Goal: Obtain resource: Download file/media

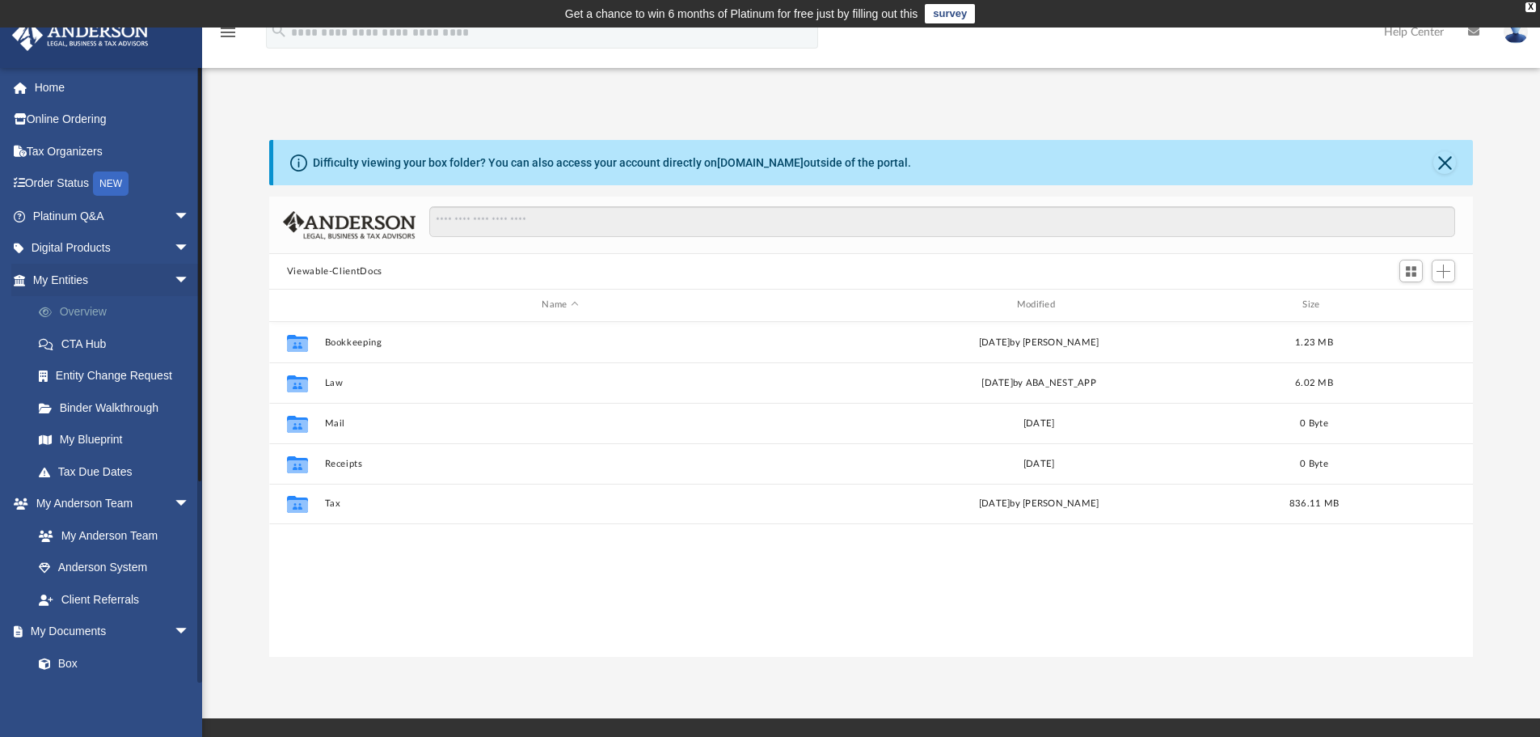
scroll to position [356, 1192]
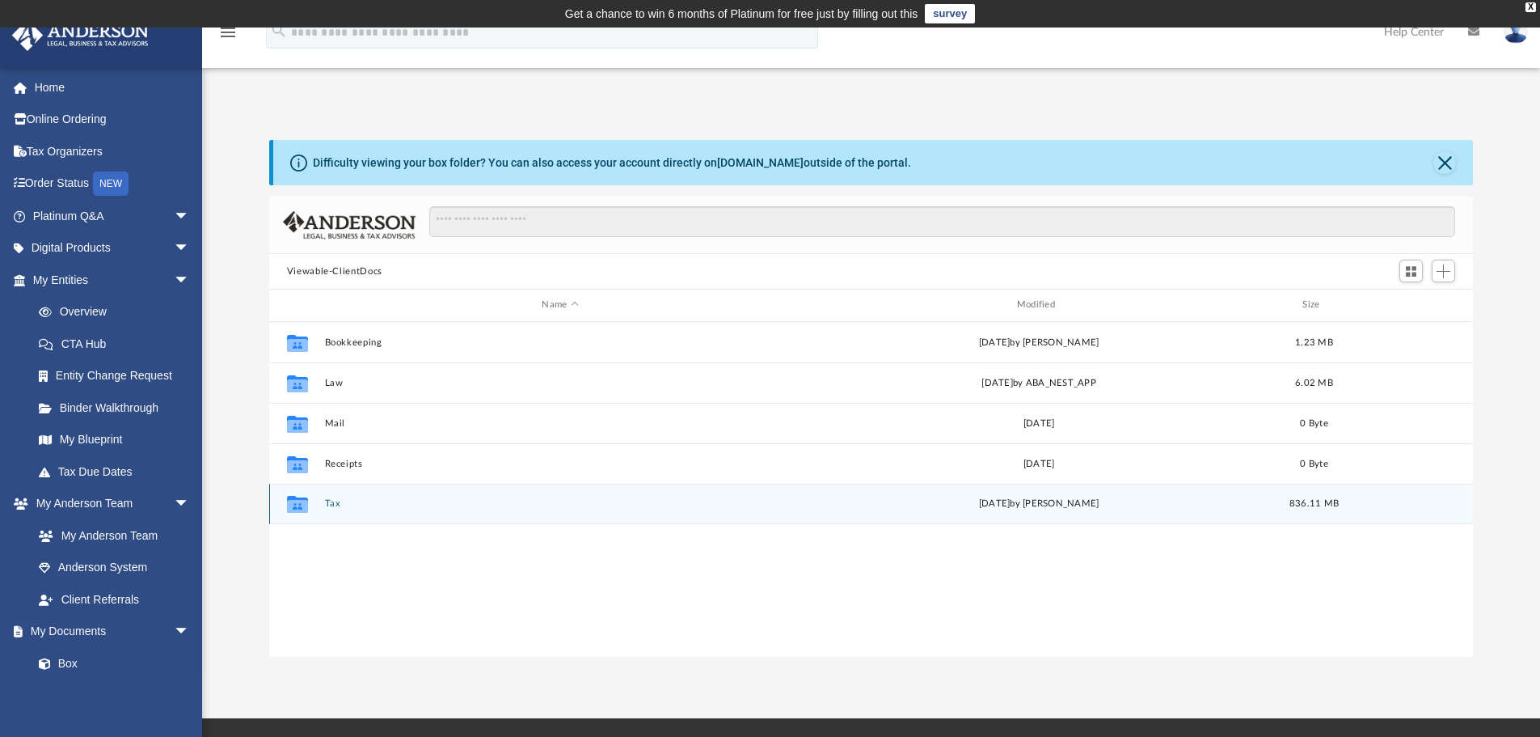
click at [326, 504] on button "Tax" at bounding box center [559, 503] width 471 height 11
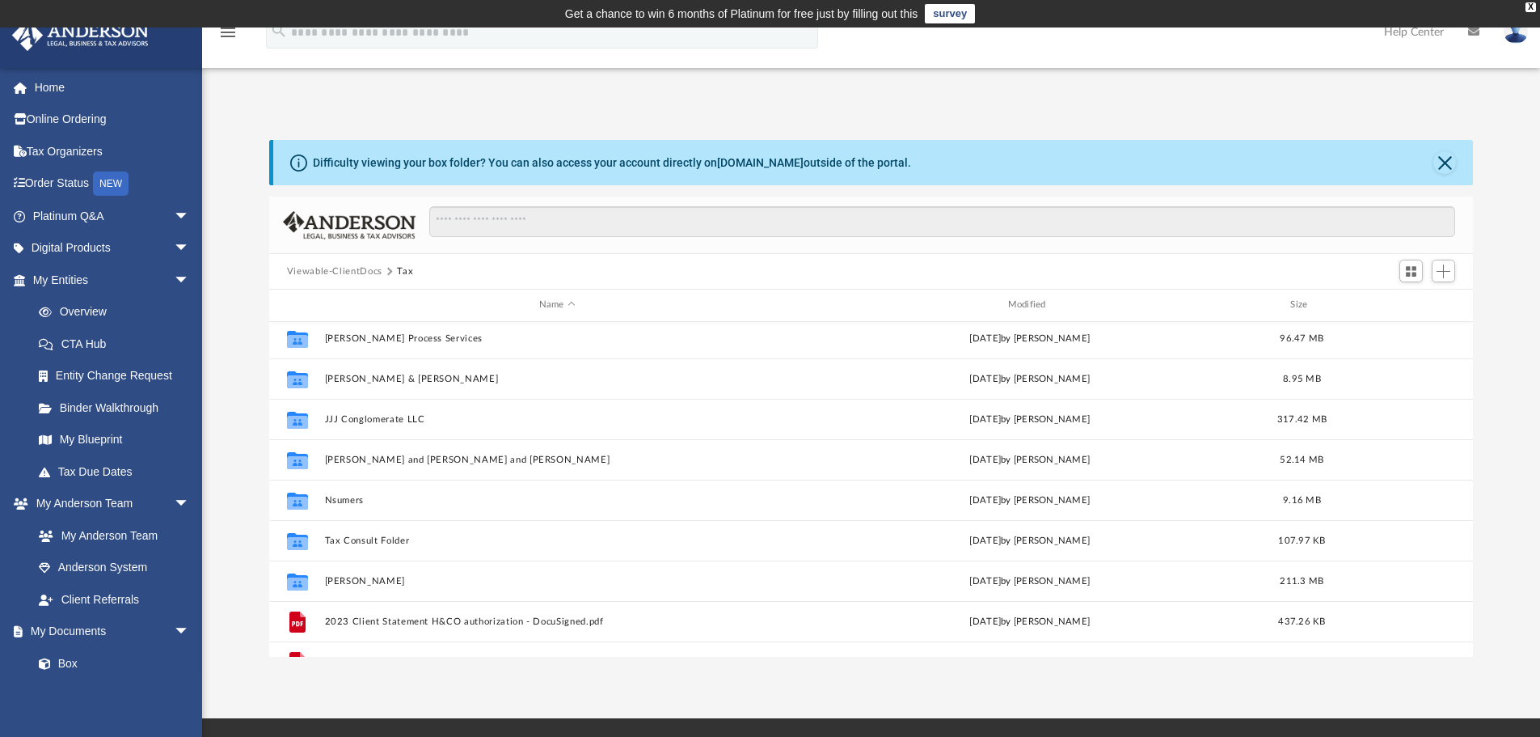
scroll to position [162, 0]
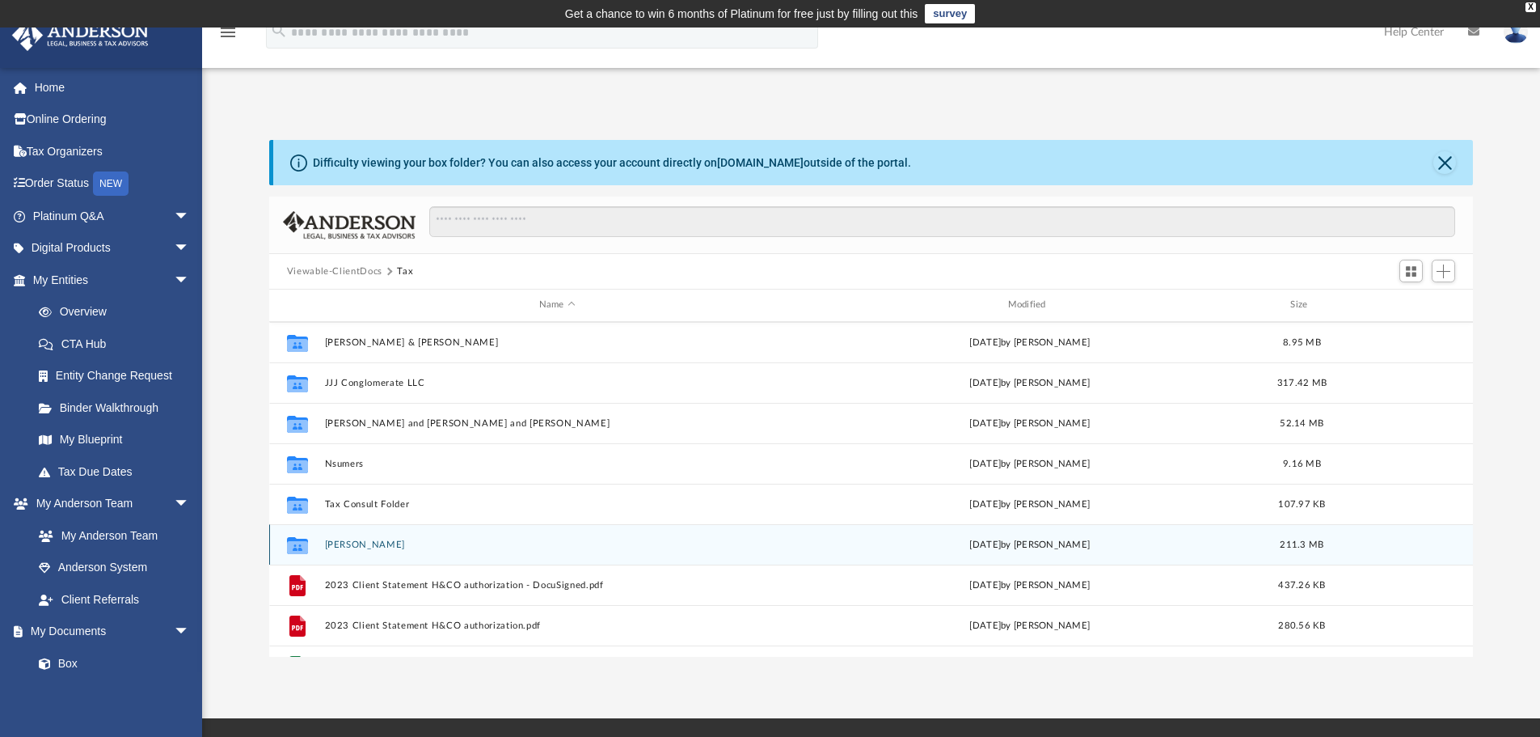
click at [377, 548] on button "Vernon Jacobs" at bounding box center [557, 544] width 466 height 11
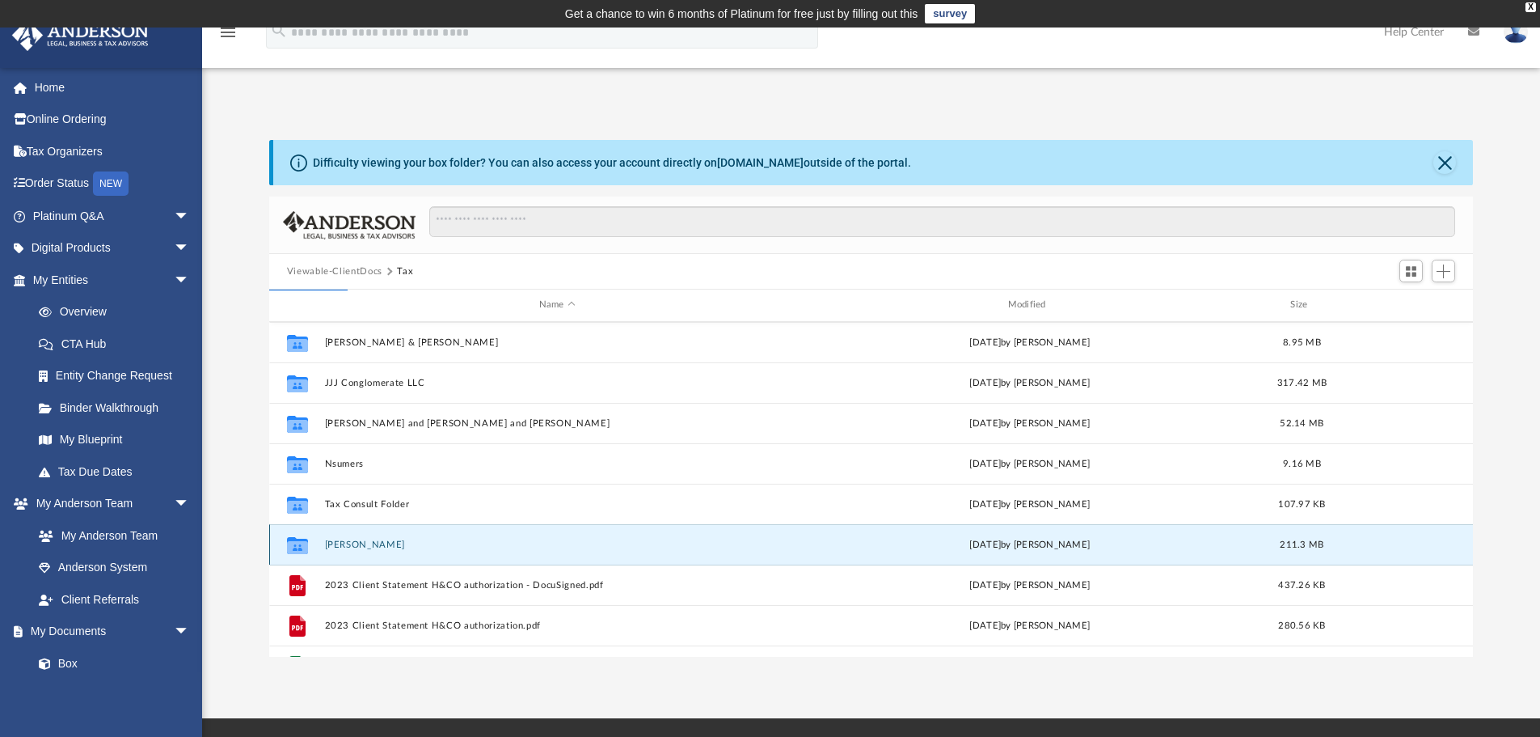
scroll to position [0, 0]
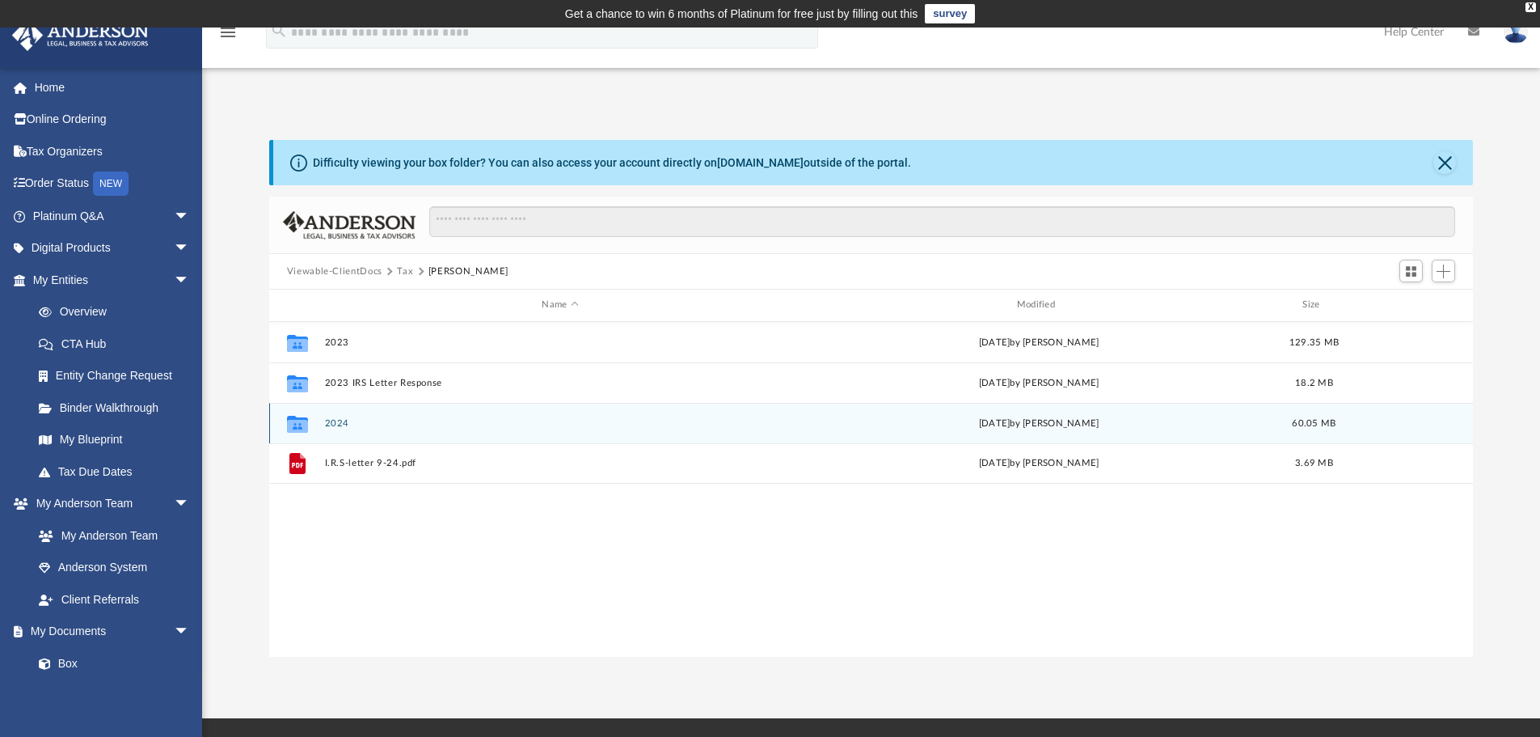
click at [394, 416] on div "Collaborated Folder 2024 Tue Jun 10 2025 by John Jacobs 60.05 MB" at bounding box center [871, 423] width 1205 height 40
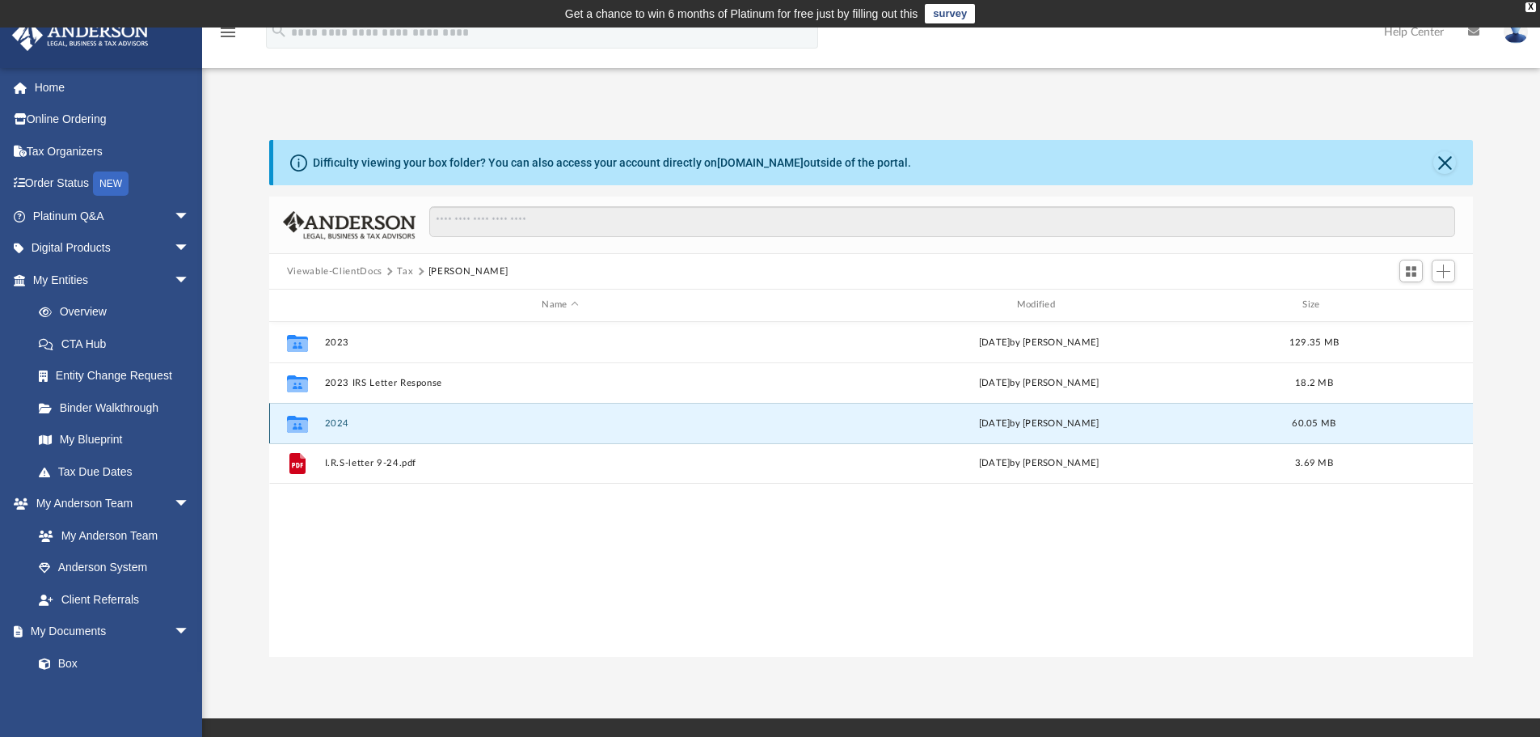
click at [394, 416] on div "Collaborated Folder 2024 Tue Jun 10 2025 by John Jacobs 60.05 MB" at bounding box center [871, 423] width 1205 height 40
click at [327, 422] on button "2024" at bounding box center [559, 423] width 471 height 11
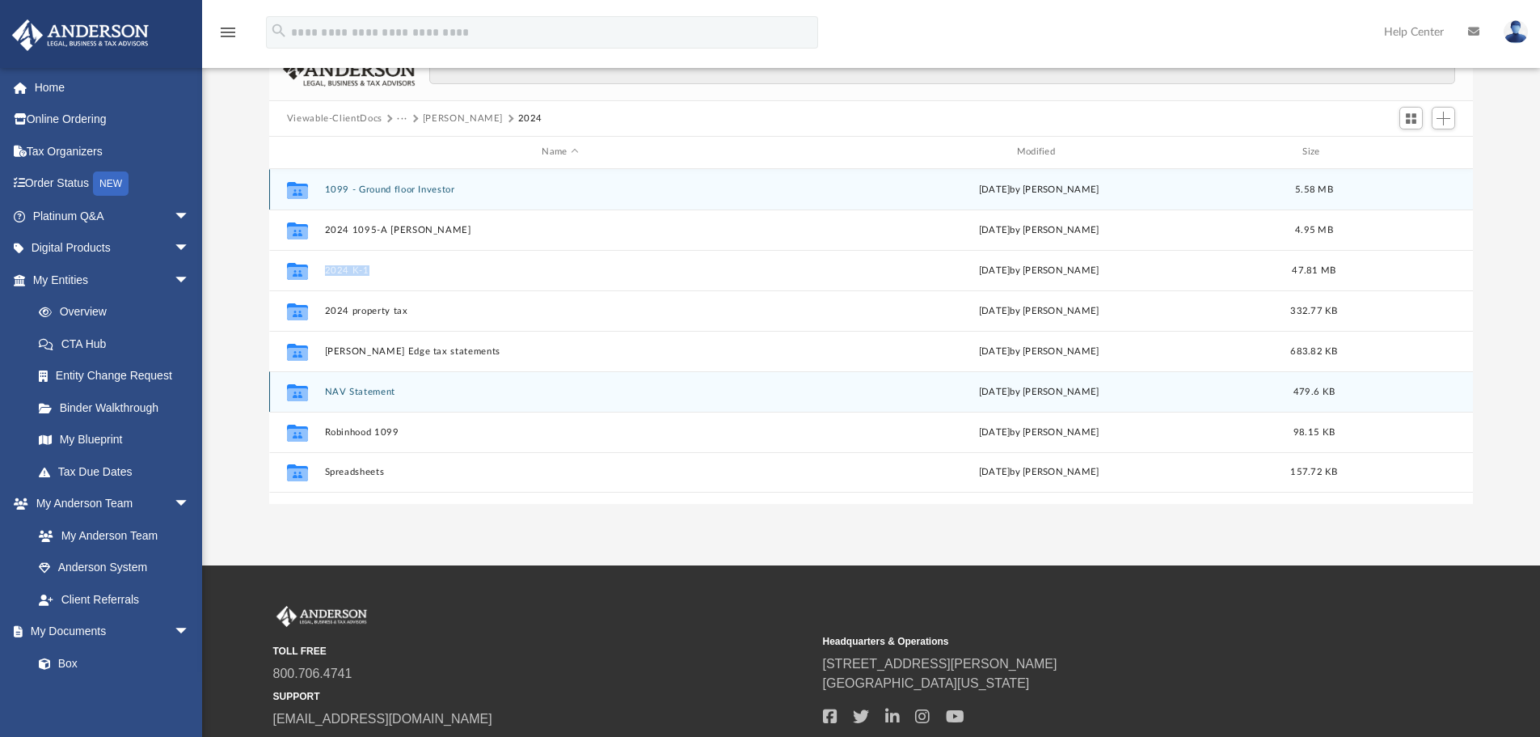
scroll to position [162, 0]
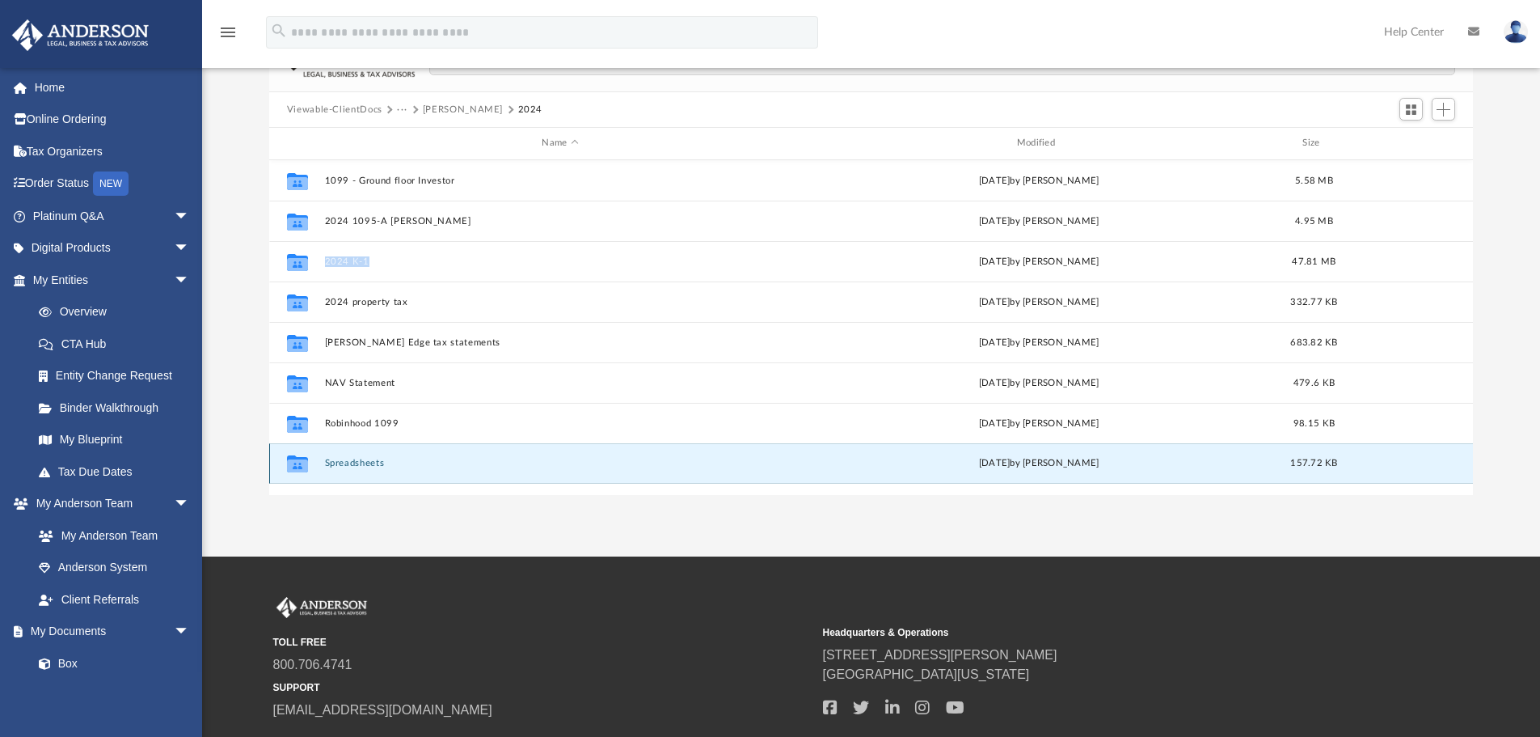
click at [358, 459] on button "Spreadsheets" at bounding box center [559, 463] width 471 height 11
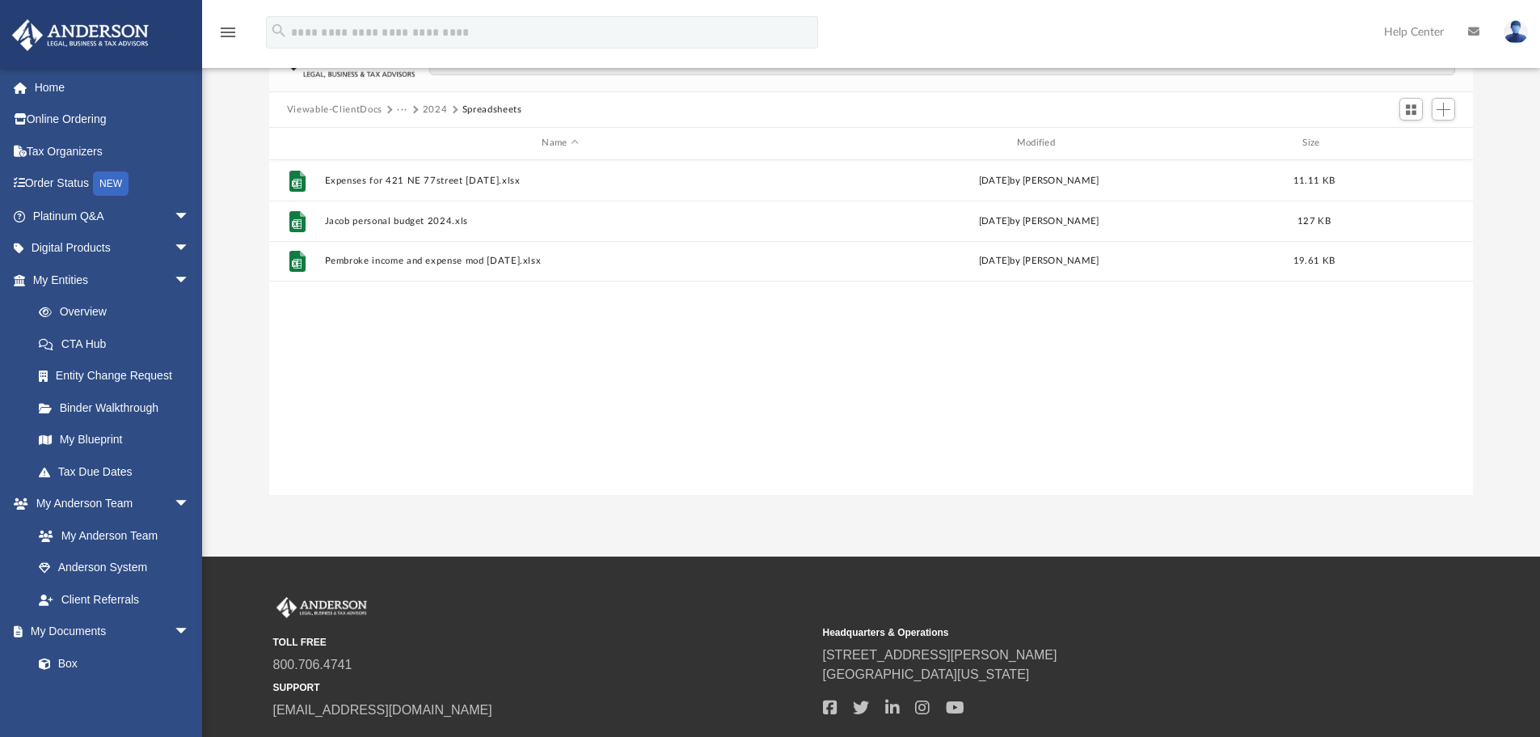
click at [434, 339] on div "File Expenses for 421 NE 77street 3-31-2025.xlsx Mon Mar 31 2025 by John Jacobs…" at bounding box center [871, 327] width 1205 height 335
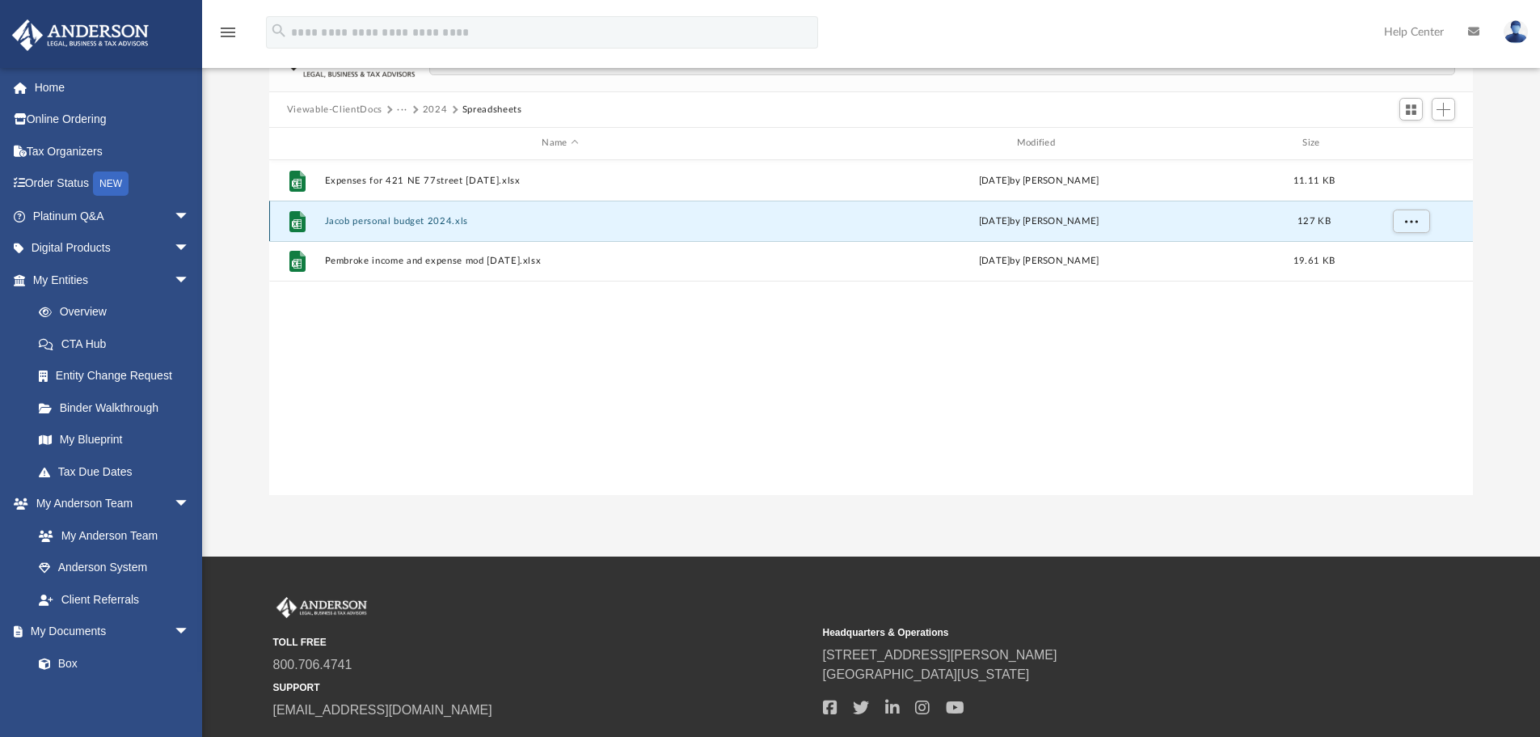
click at [406, 223] on button "Jacob personal budget 2024.xls" at bounding box center [559, 221] width 471 height 11
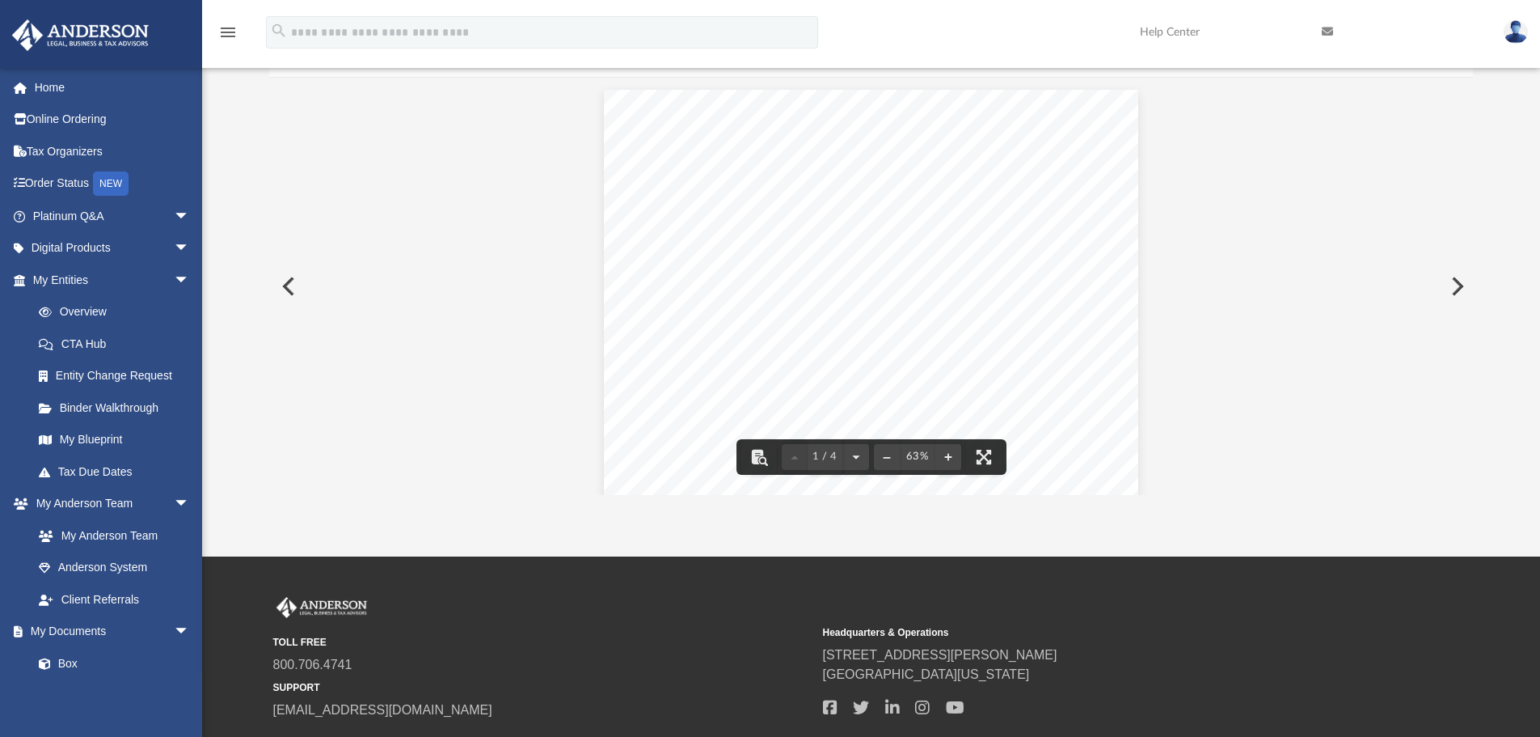
click at [1460, 287] on button "Preview" at bounding box center [1456, 286] width 36 height 45
click at [1505, 306] on div "Difficulty viewing your box folder? You can also access your account directly o…" at bounding box center [871, 236] width 1338 height 517
click at [286, 285] on button "Preview" at bounding box center [287, 286] width 36 height 45
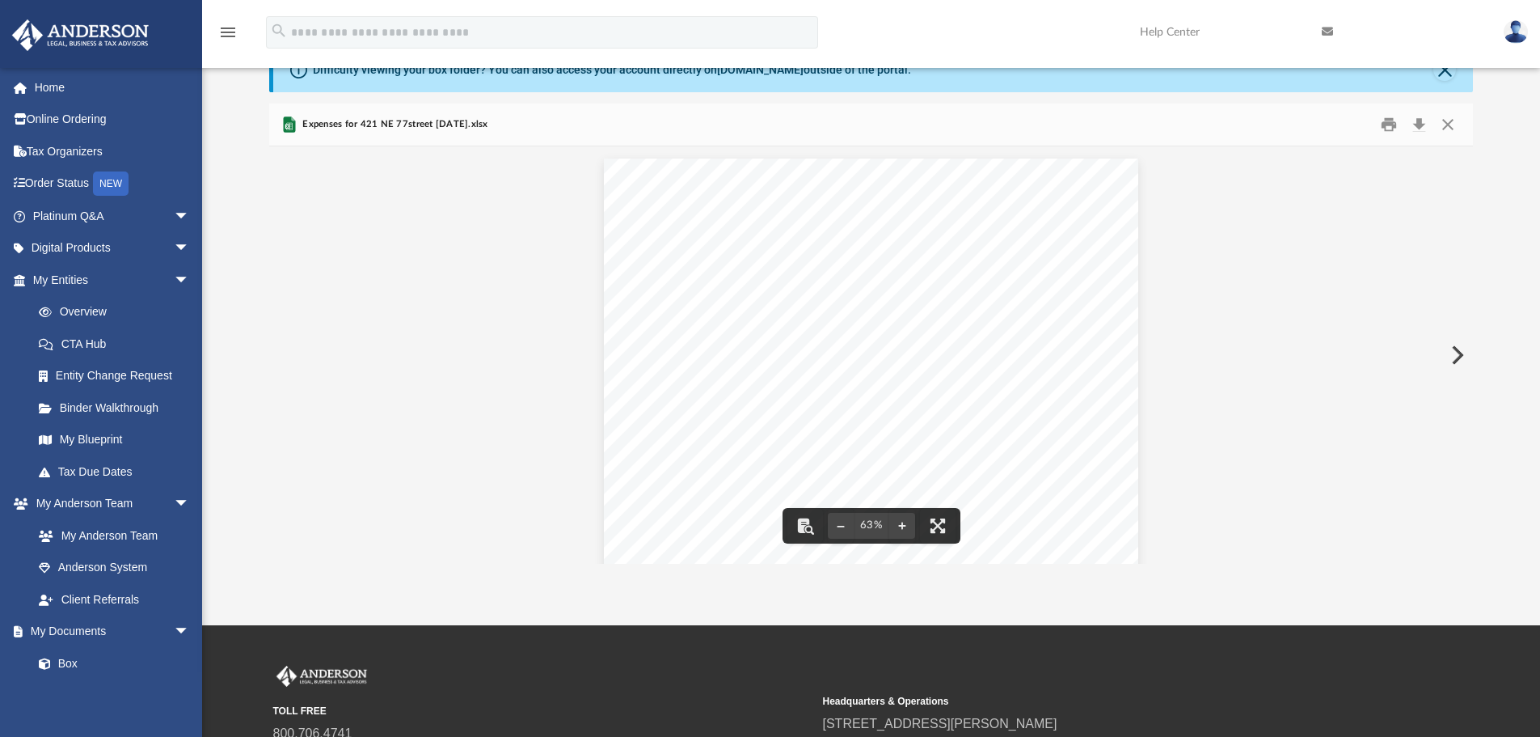
scroll to position [0, 0]
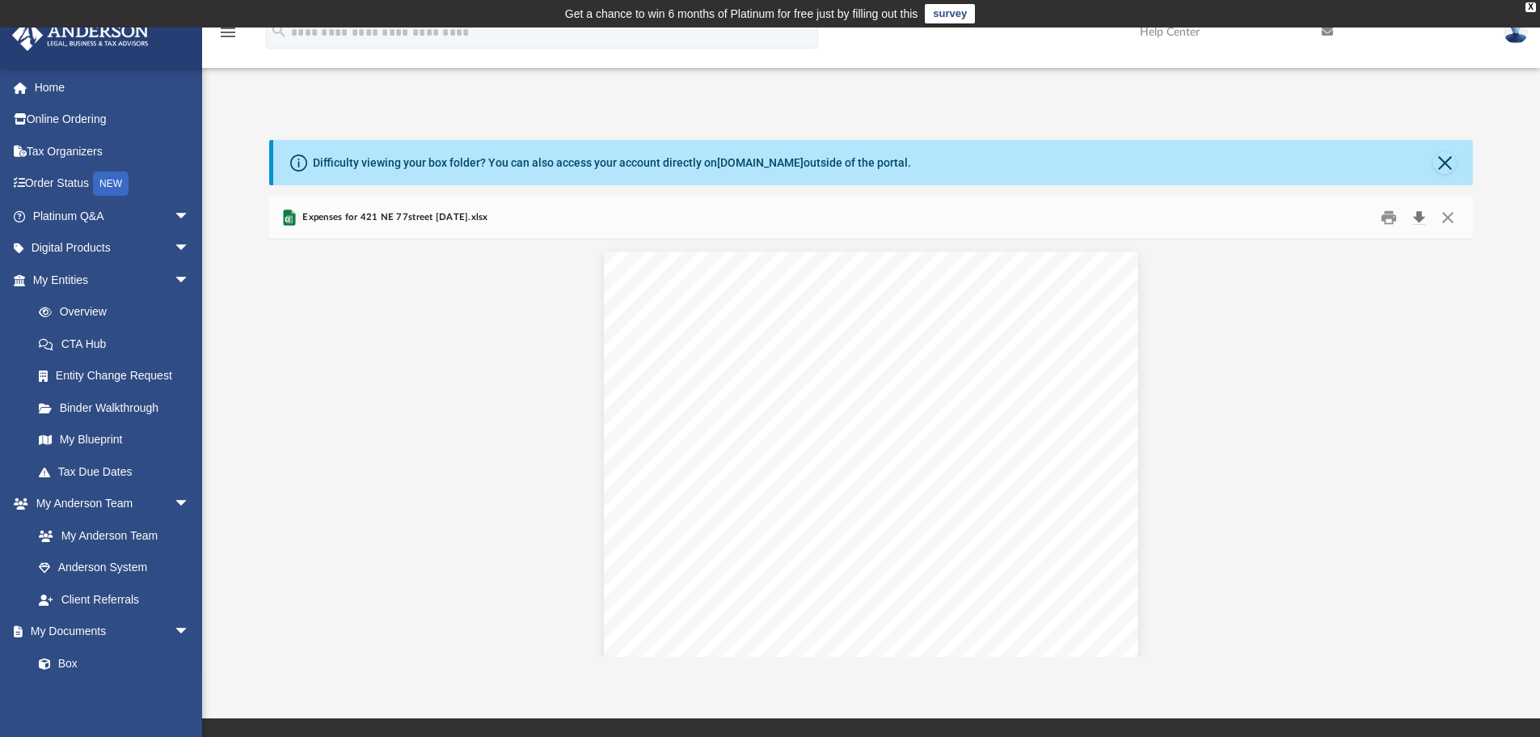
click at [1418, 216] on button "Download" at bounding box center [1418, 217] width 29 height 25
click at [1448, 161] on button "Close" at bounding box center [1444, 162] width 23 height 23
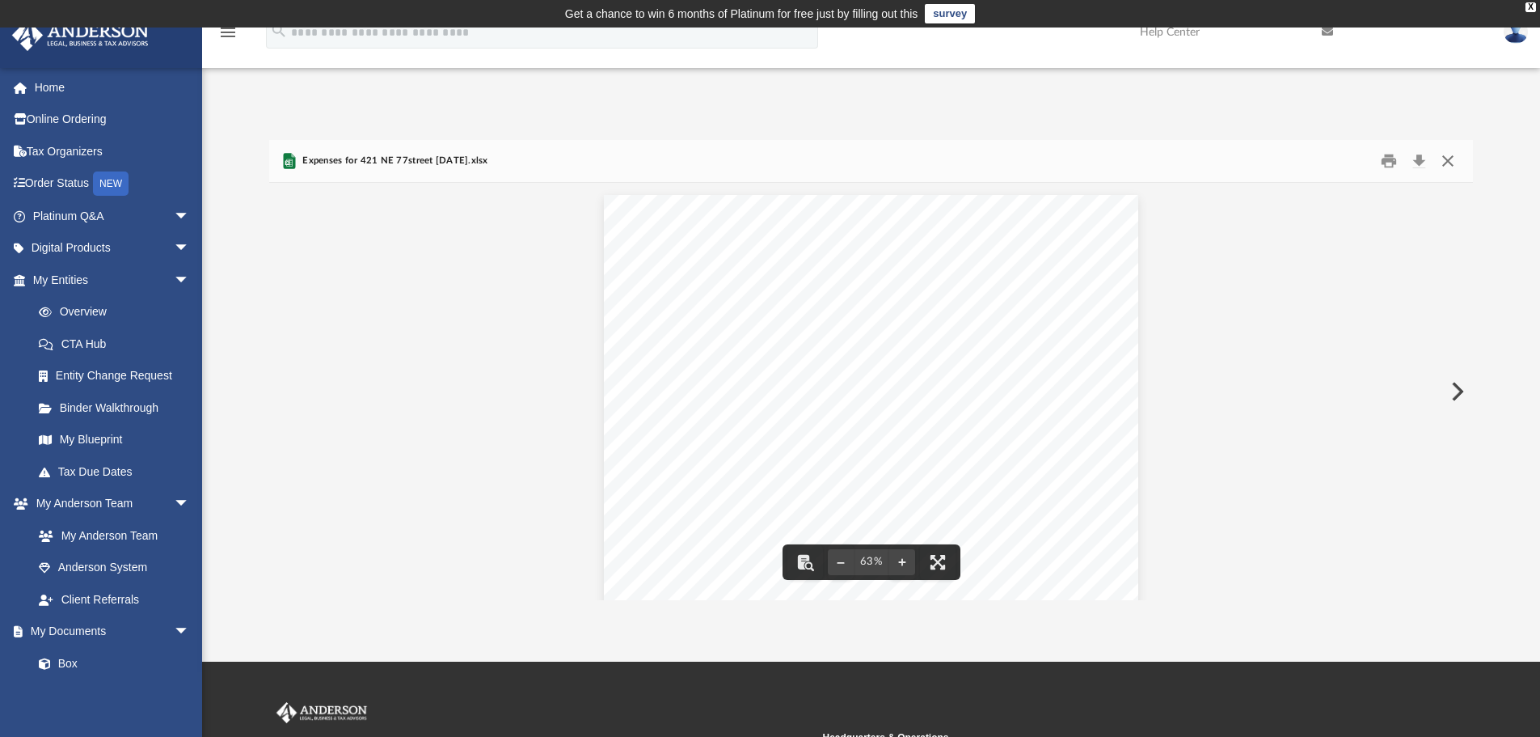
click at [1446, 162] on button "Close" at bounding box center [1447, 161] width 29 height 25
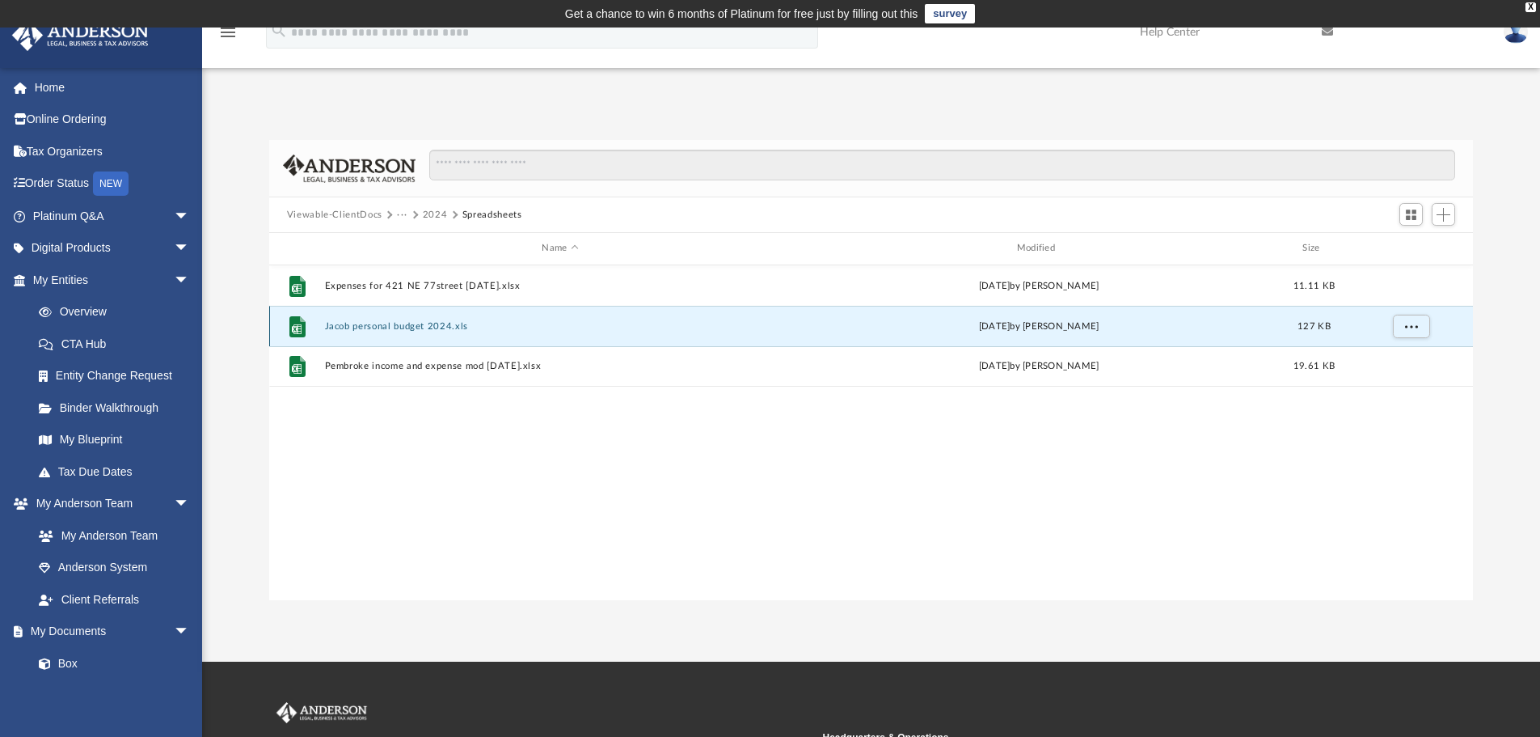
click at [399, 324] on button "Jacob personal budget 2024.xls" at bounding box center [559, 326] width 471 height 11
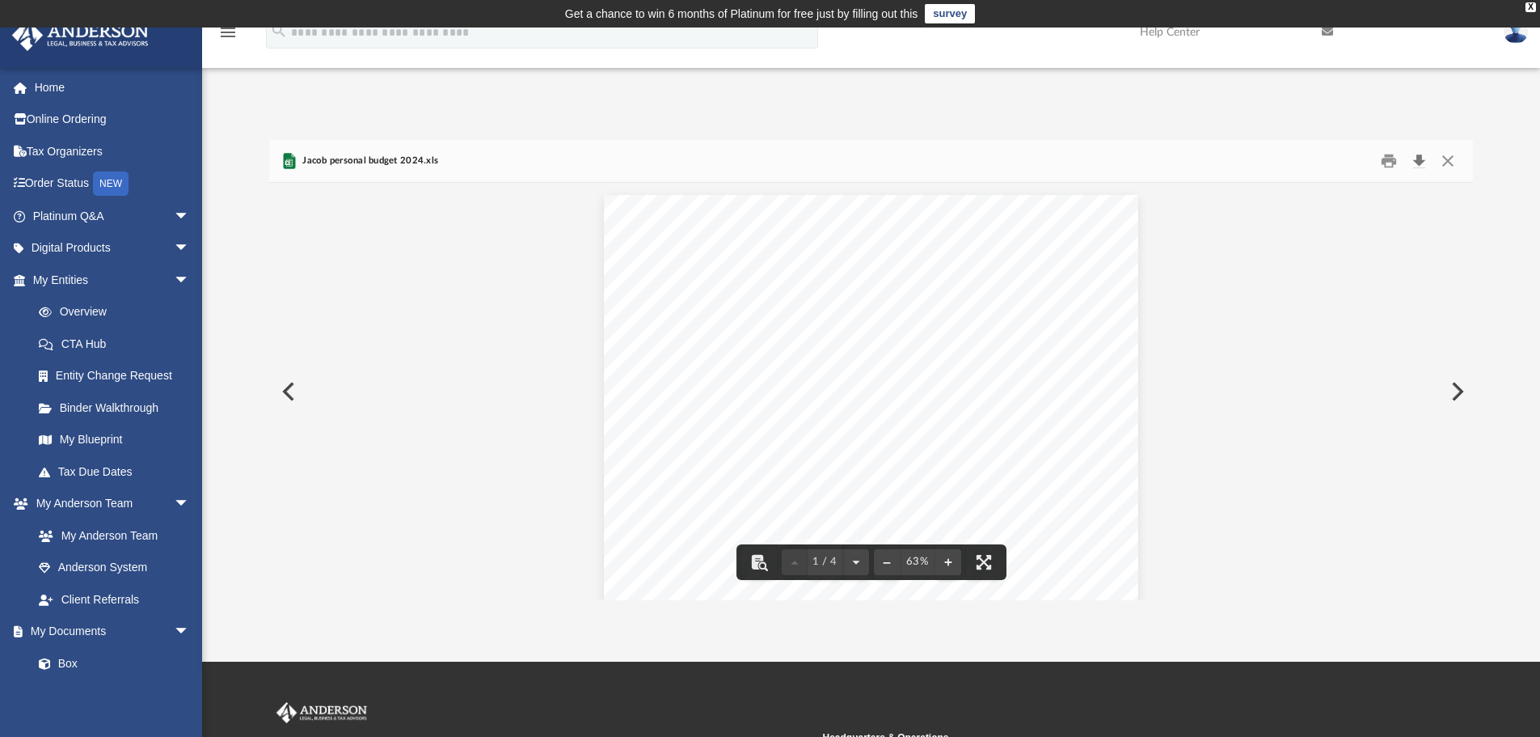
click at [1420, 160] on button "Download" at bounding box center [1418, 161] width 29 height 25
click at [1448, 157] on button "Close" at bounding box center [1447, 161] width 29 height 25
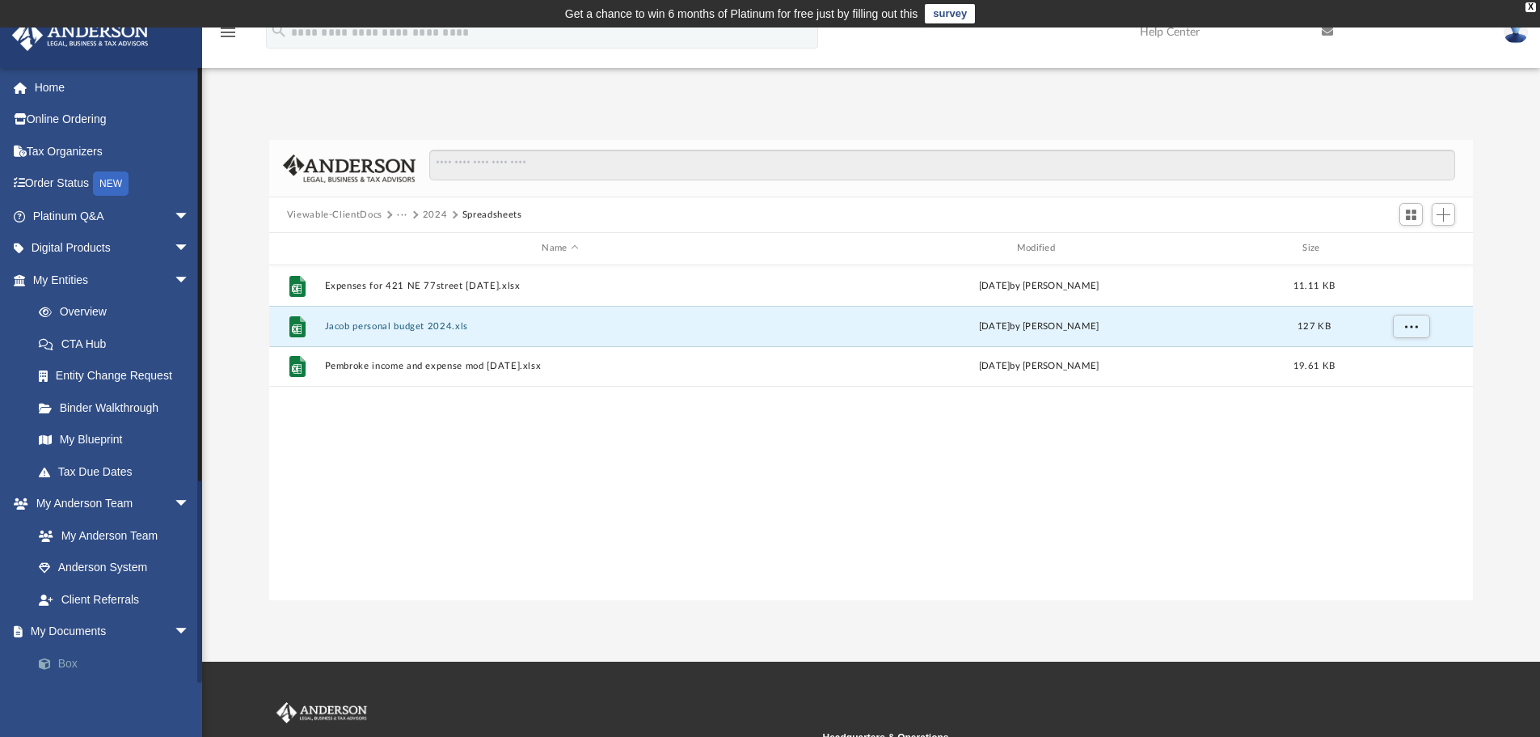
click at [61, 661] on link "Box" at bounding box center [119, 663] width 192 height 32
click at [66, 665] on link "Box" at bounding box center [119, 663] width 192 height 32
click at [71, 631] on link "My Documents arrow_drop_down" at bounding box center [112, 631] width 203 height 32
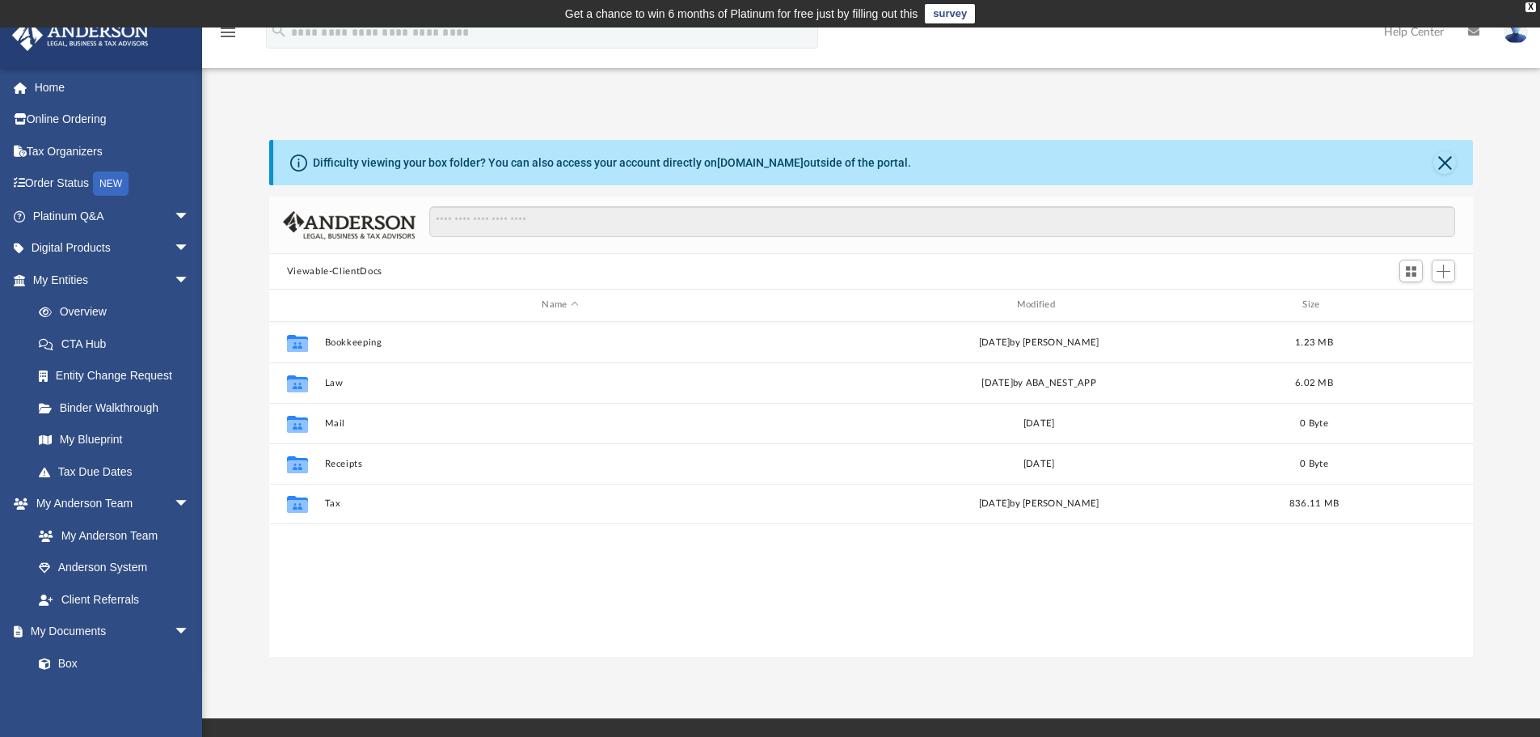
scroll to position [356, 1192]
click at [73, 635] on link "My Documents arrow_drop_down" at bounding box center [112, 631] width 203 height 32
click at [174, 628] on span "arrow_drop_down" at bounding box center [190, 631] width 32 height 33
click at [174, 628] on span "arrow_drop_up" at bounding box center [190, 631] width 32 height 33
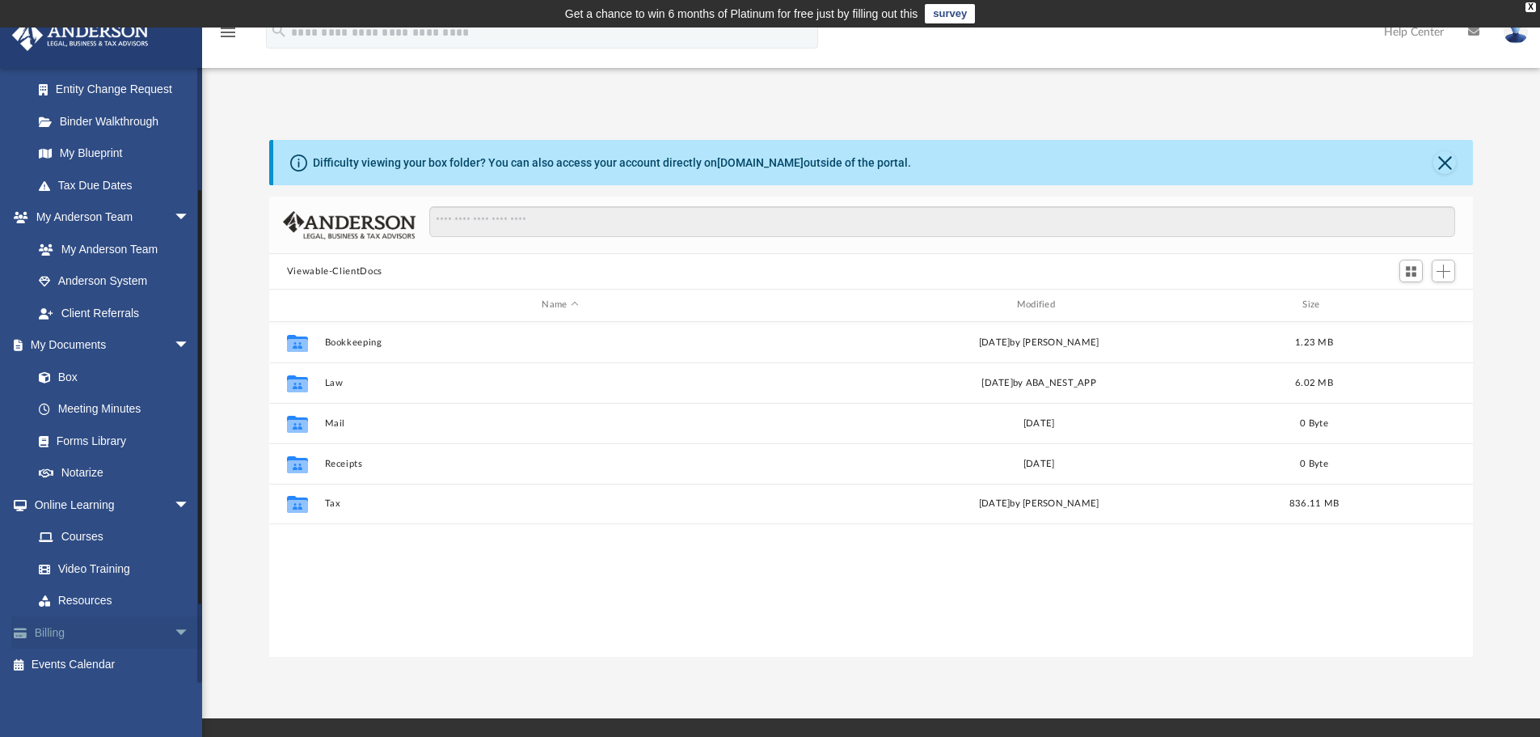
scroll to position [288, 0]
click at [71, 375] on link "Box" at bounding box center [119, 375] width 192 height 32
click at [65, 374] on link "Box" at bounding box center [119, 375] width 192 height 32
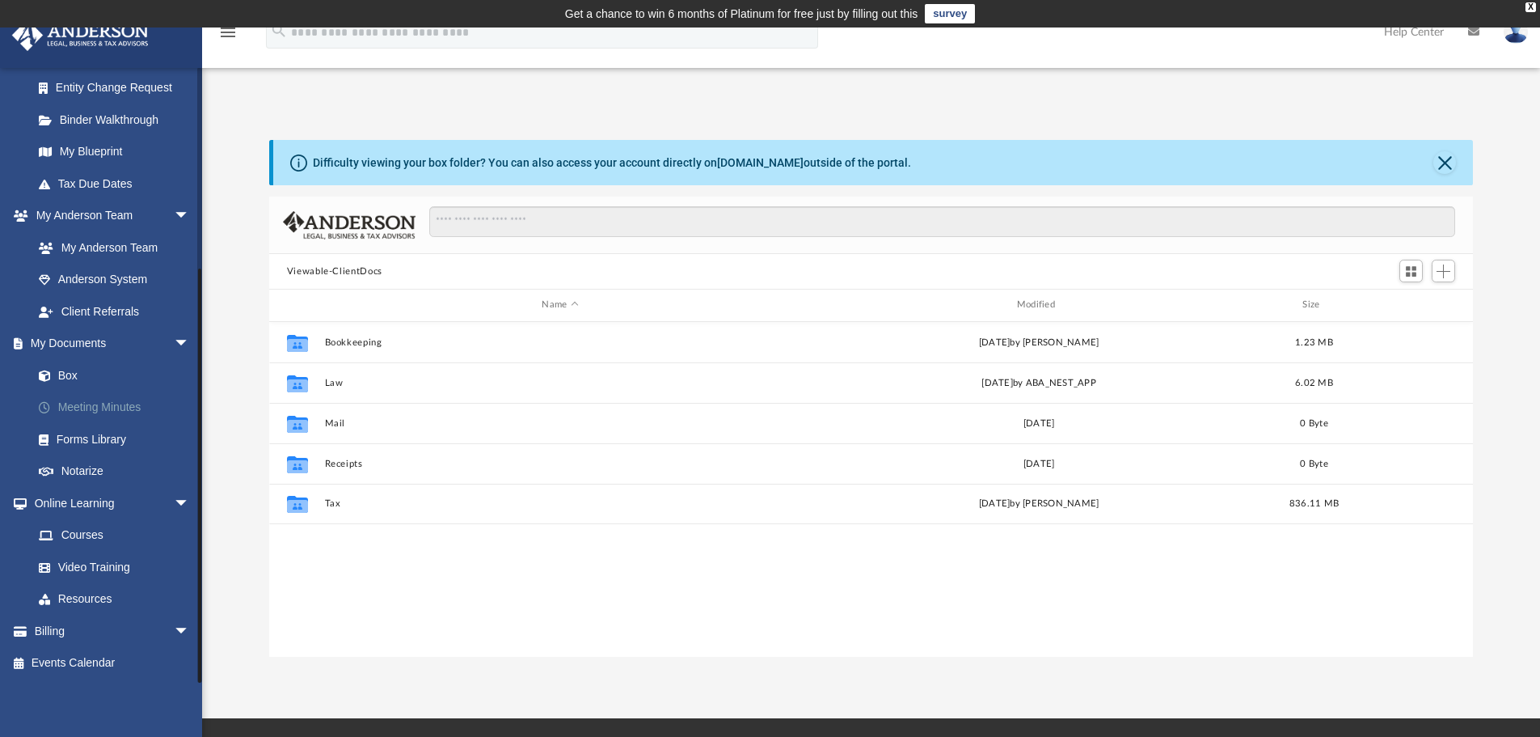
click at [135, 410] on link "Meeting Minutes" at bounding box center [119, 407] width 192 height 32
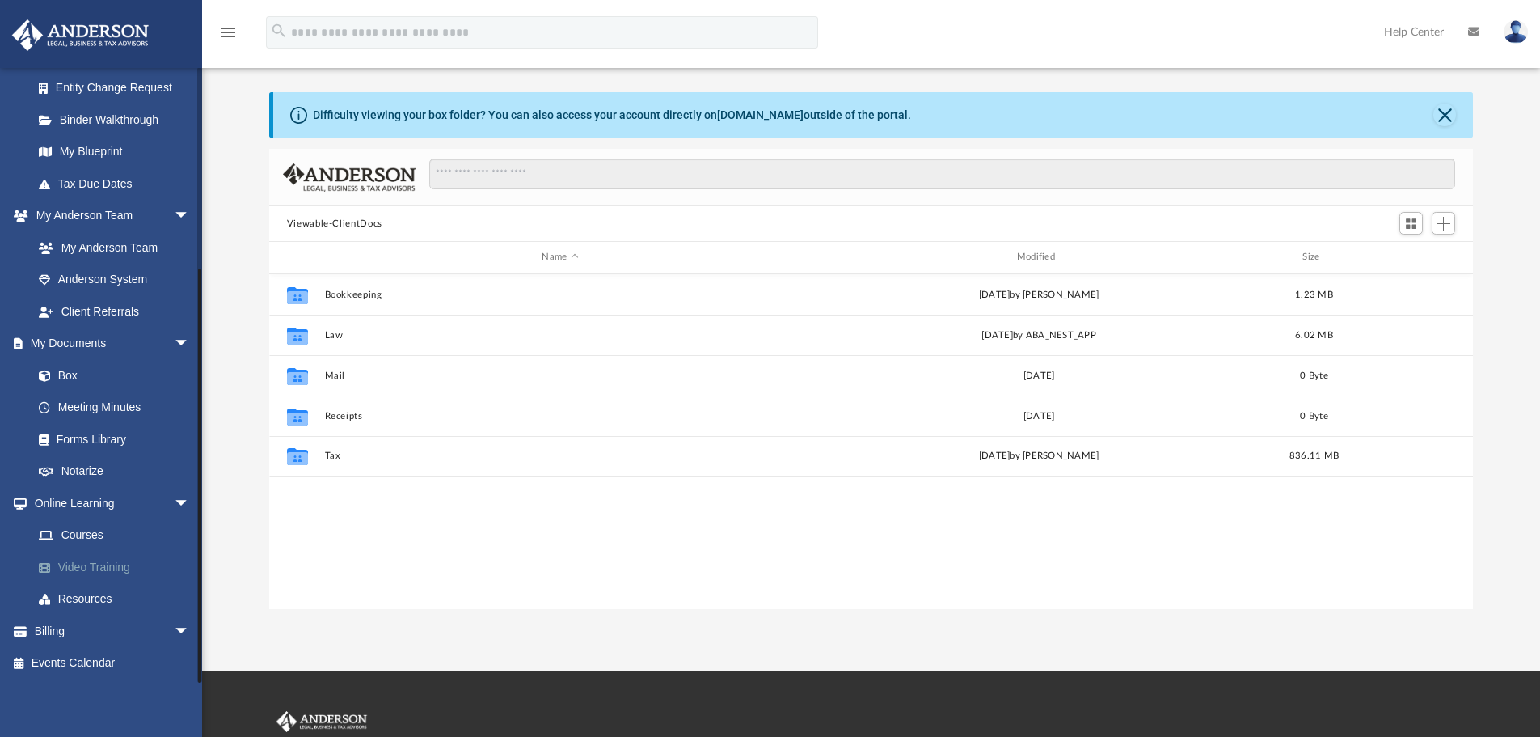
scroll to position [81, 0]
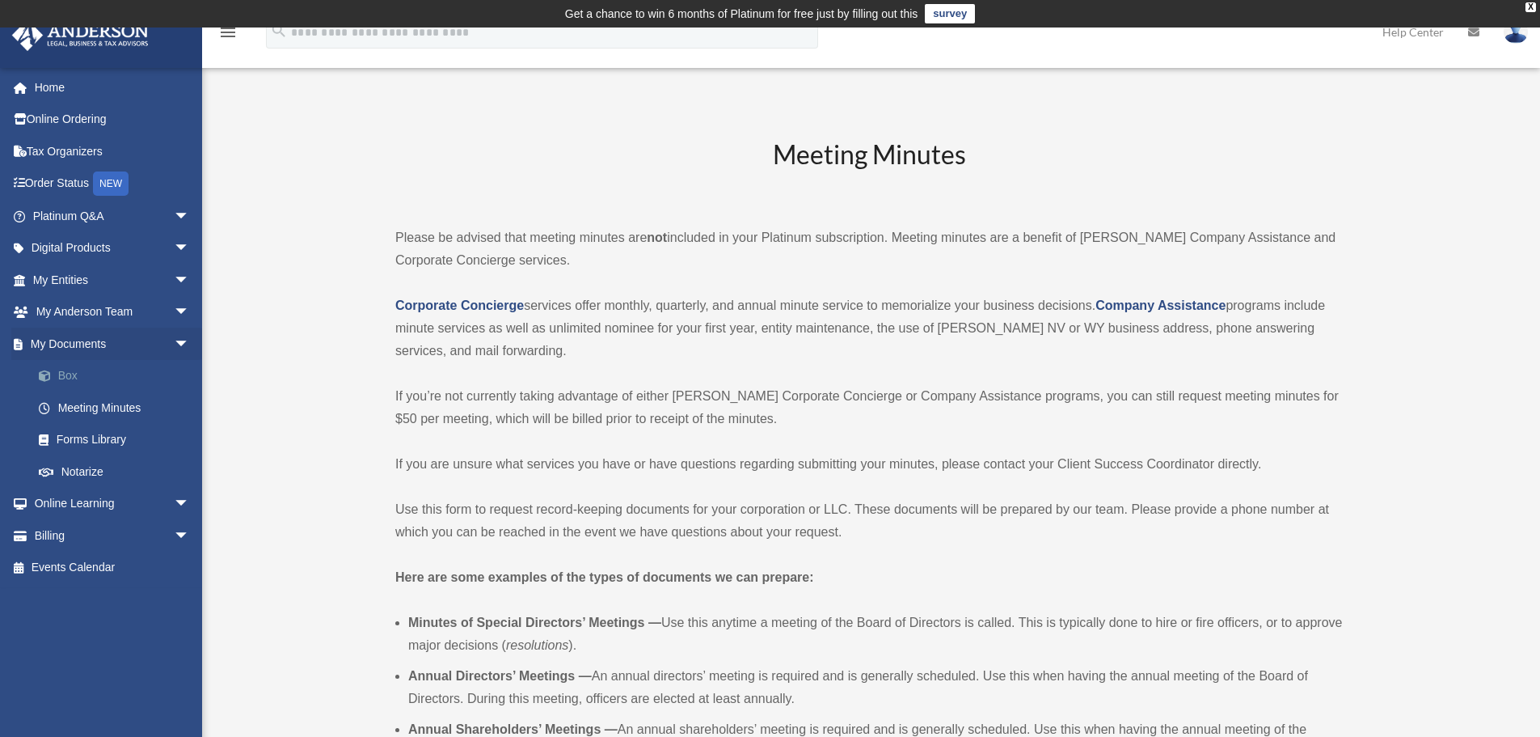
click at [72, 376] on link "Box" at bounding box center [119, 376] width 192 height 32
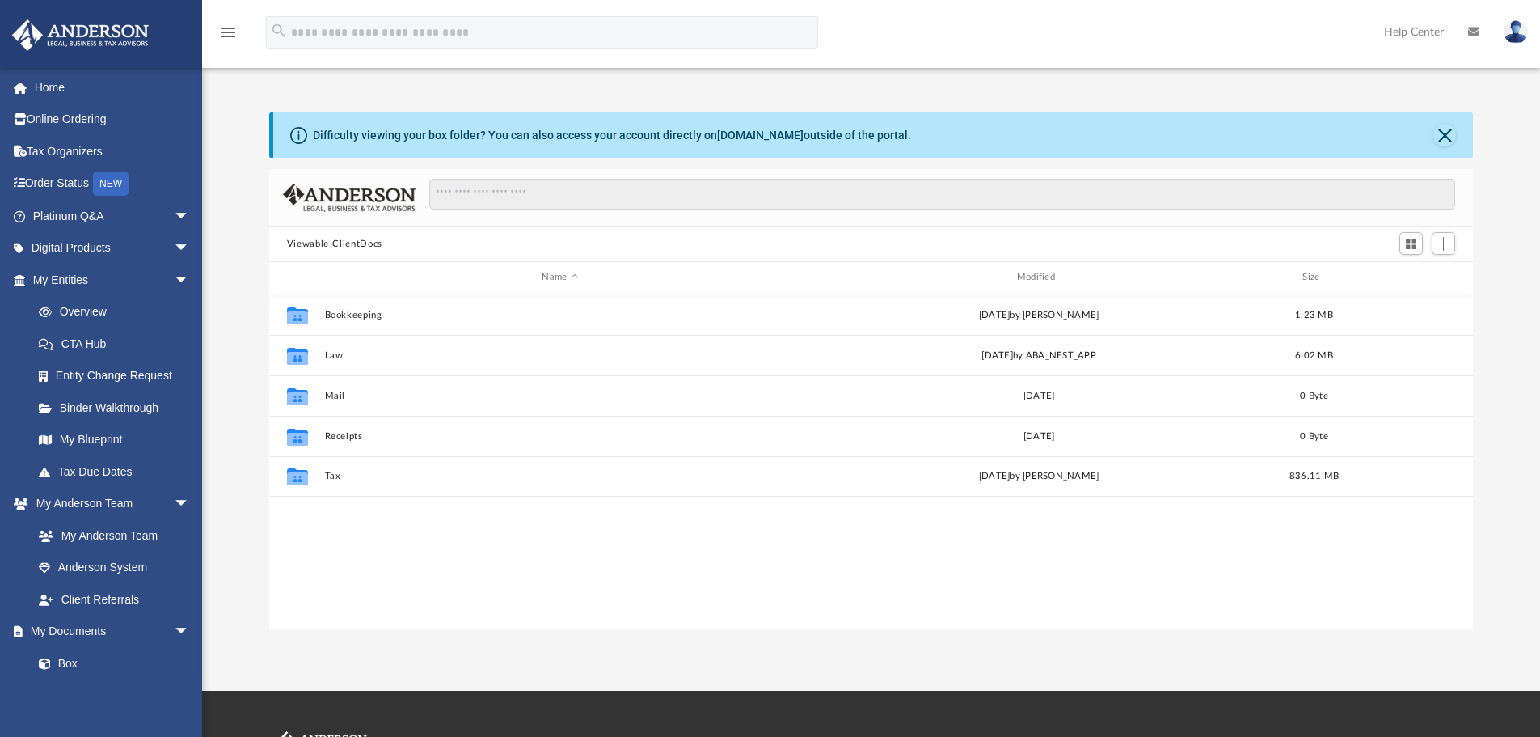
scroll to position [356, 1192]
